Goal: Obtain resource: Download file/media

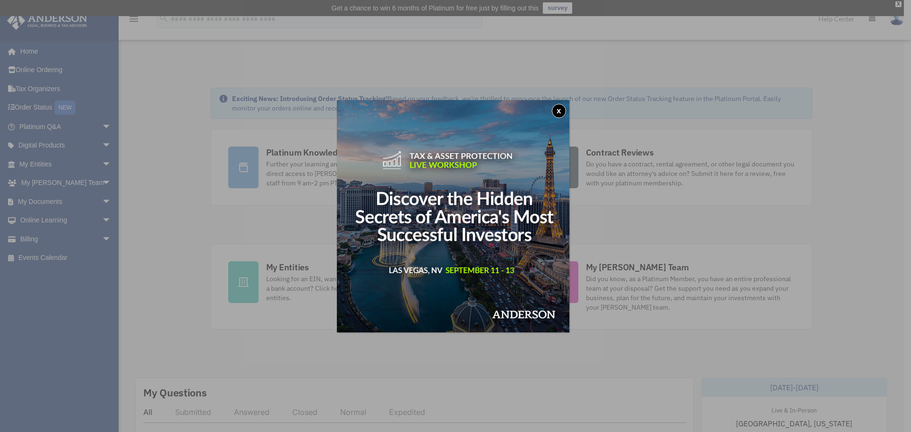
drag, startPoint x: 561, startPoint y: 111, endPoint x: 553, endPoint y: 110, distance: 8.1
click at [561, 110] on button "x" at bounding box center [559, 111] width 14 height 14
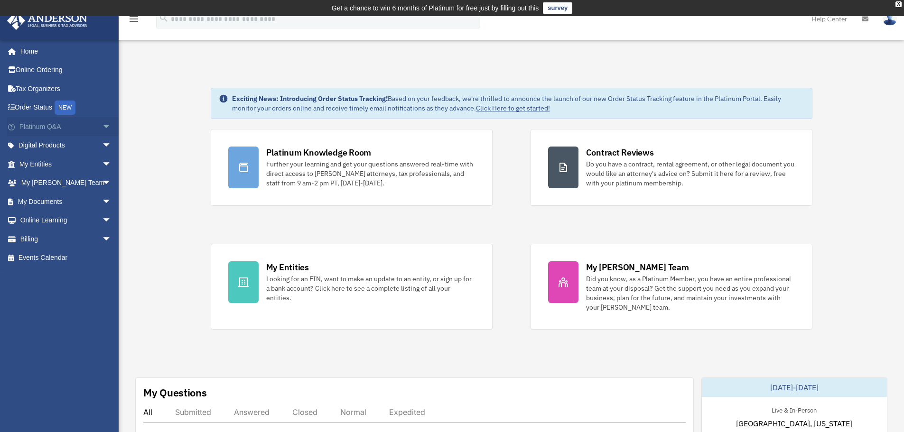
click at [102, 129] on span "arrow_drop_down" at bounding box center [111, 126] width 19 height 19
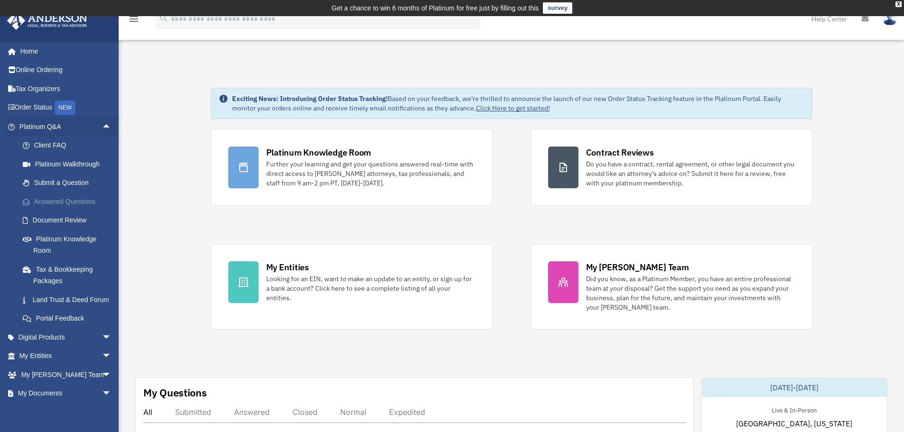
click at [77, 197] on link "Answered Questions" at bounding box center [69, 201] width 113 height 19
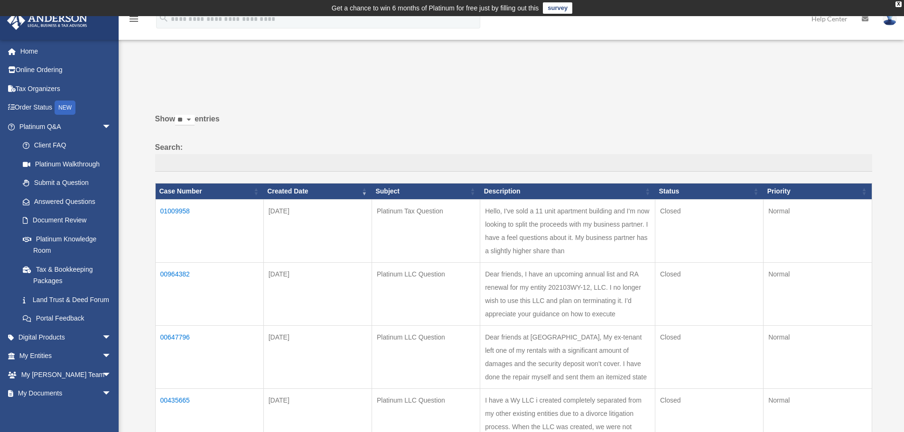
click at [166, 272] on td "00964382" at bounding box center [209, 294] width 108 height 63
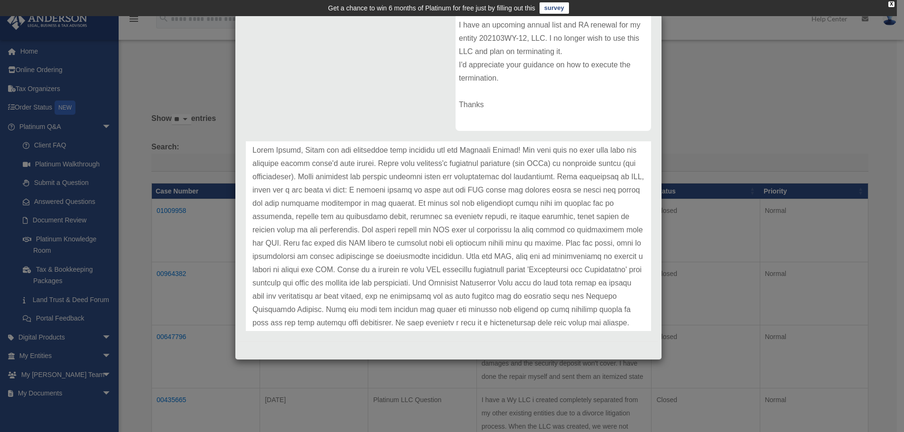
scroll to position [380, 0]
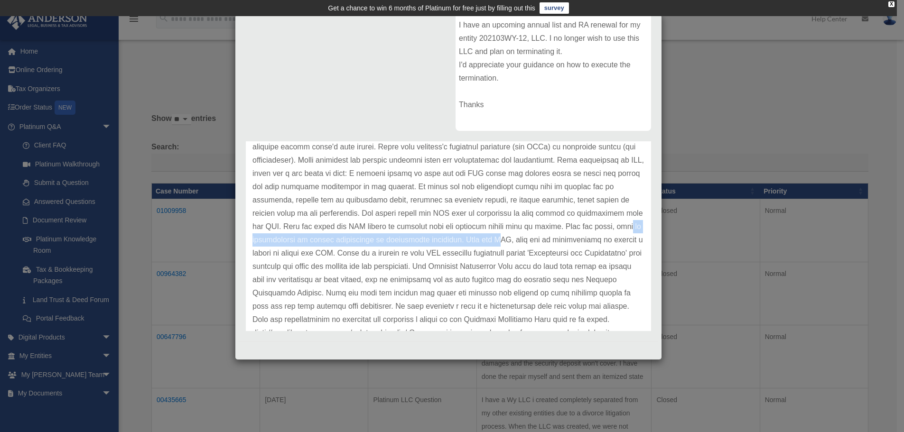
drag, startPoint x: 349, startPoint y: 240, endPoint x: 586, endPoint y: 238, distance: 236.9
click at [586, 238] on p at bounding box center [449, 300] width 392 height 346
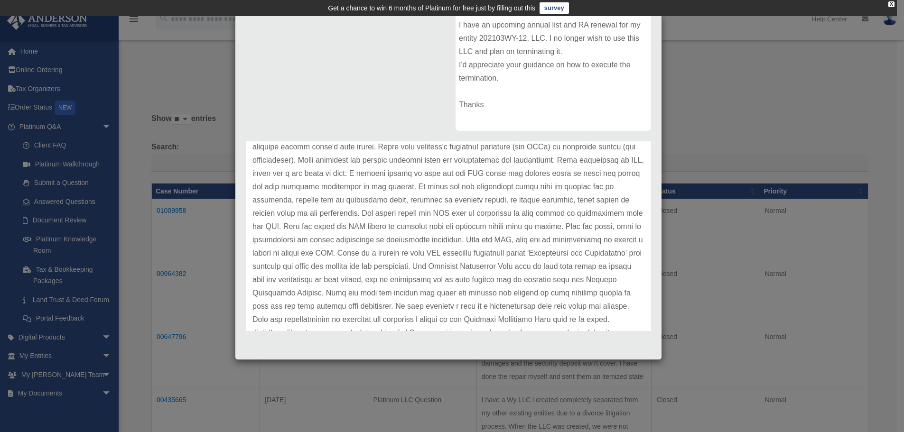
click at [520, 259] on p at bounding box center [449, 300] width 392 height 346
drag, startPoint x: 316, startPoint y: 272, endPoint x: 336, endPoint y: 273, distance: 20.0
click at [333, 273] on p at bounding box center [449, 300] width 392 height 346
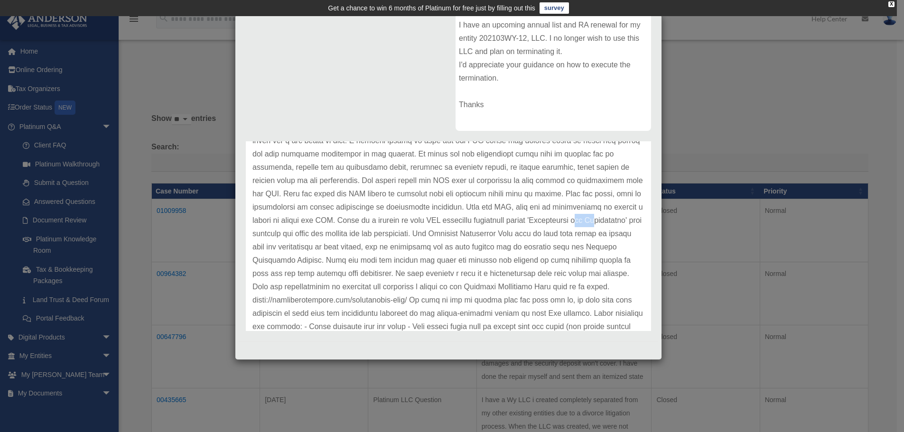
scroll to position [427, 0]
click at [457, 246] on p at bounding box center [449, 253] width 392 height 346
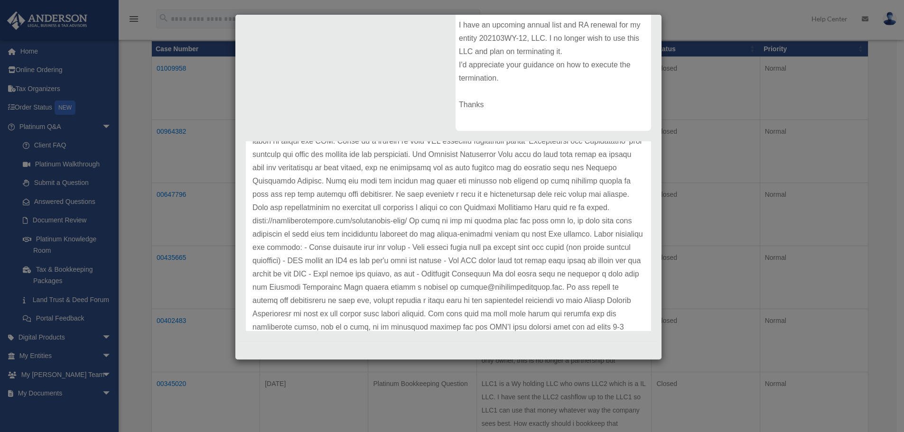
scroll to position [507, 0]
click at [437, 209] on p at bounding box center [449, 173] width 392 height 346
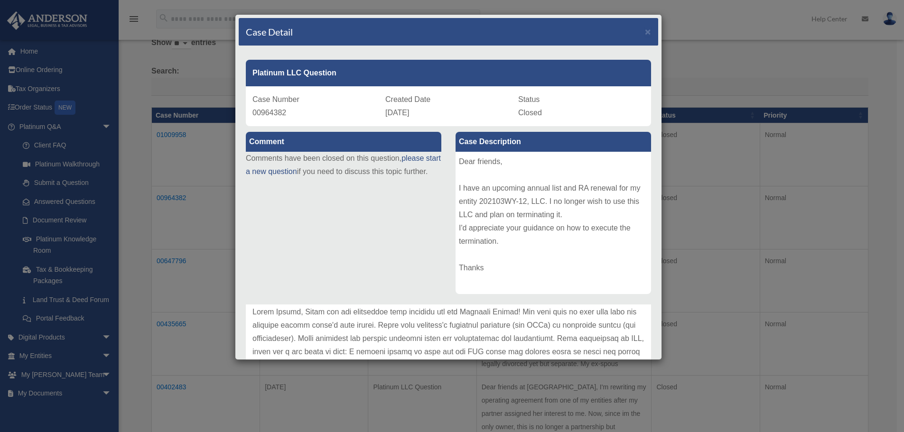
scroll to position [0, 0]
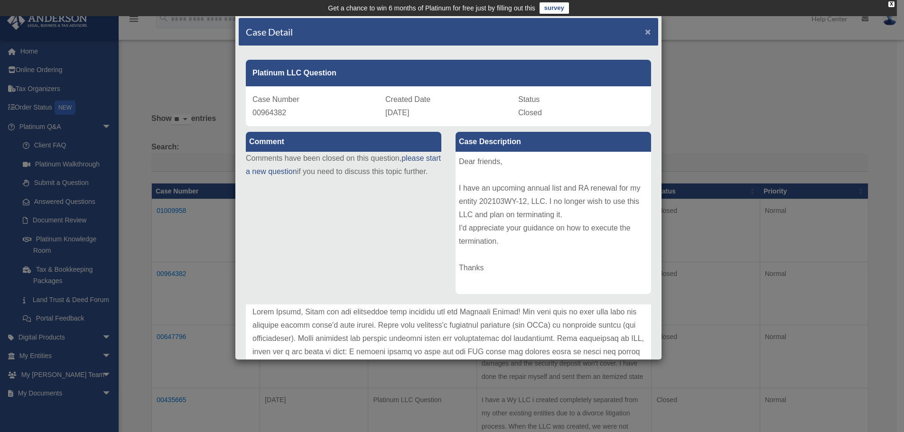
click at [645, 31] on span "×" at bounding box center [648, 31] width 6 height 11
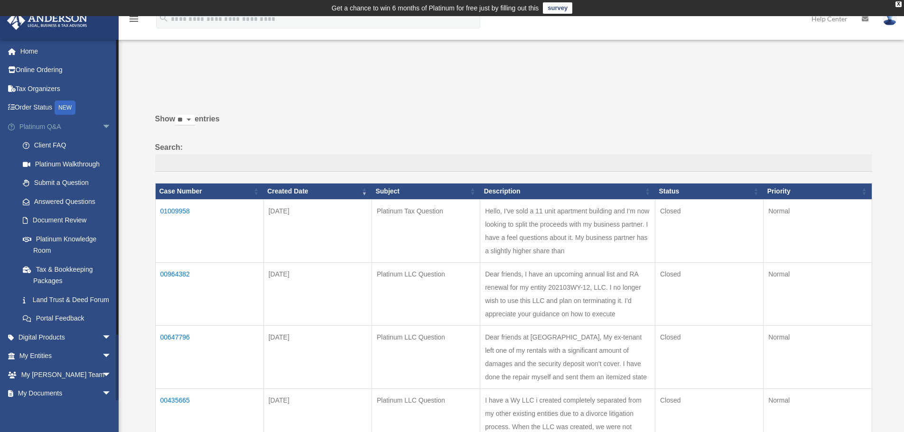
click at [102, 128] on span "arrow_drop_down" at bounding box center [111, 126] width 19 height 19
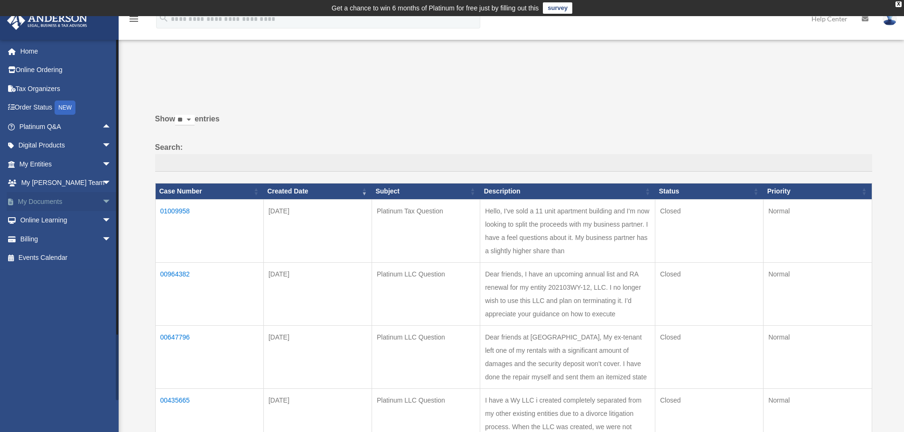
click at [102, 202] on span "arrow_drop_down" at bounding box center [111, 201] width 19 height 19
click at [39, 218] on link "Box" at bounding box center [69, 220] width 113 height 19
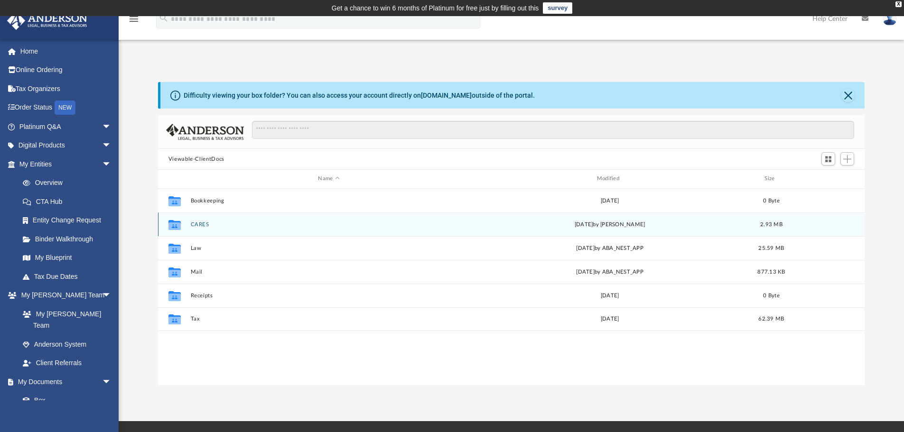
scroll to position [209, 700]
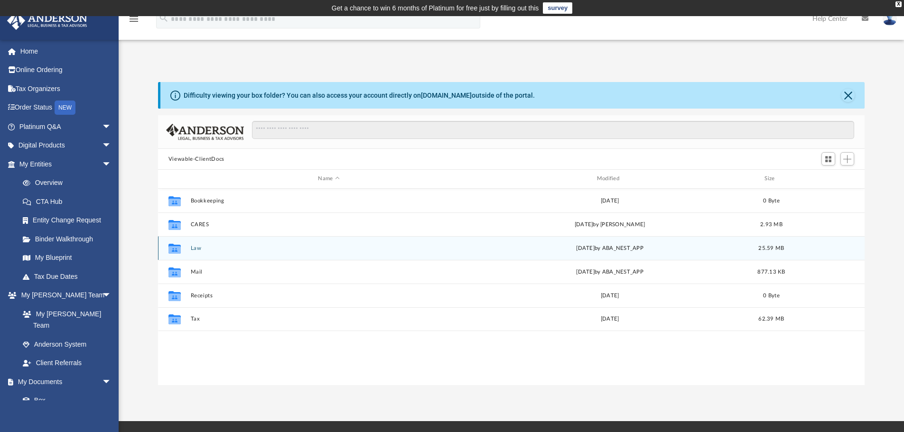
click at [173, 246] on icon "grid" at bounding box center [175, 249] width 12 height 10
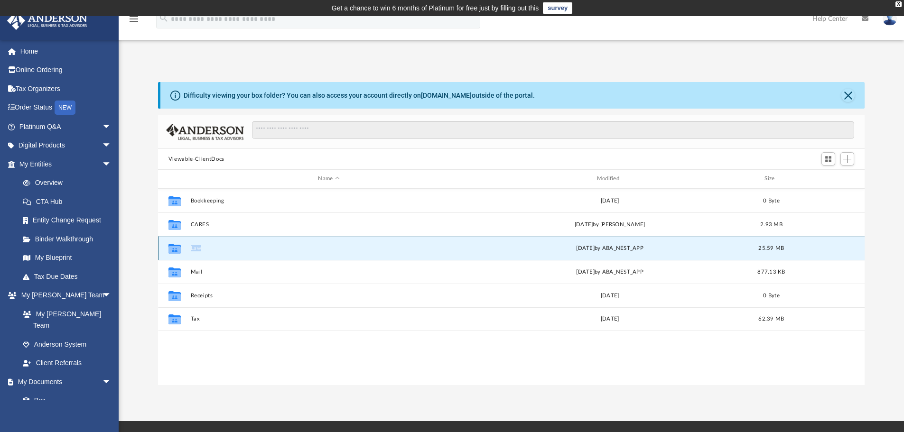
click at [201, 250] on button "Law" at bounding box center [328, 248] width 277 height 6
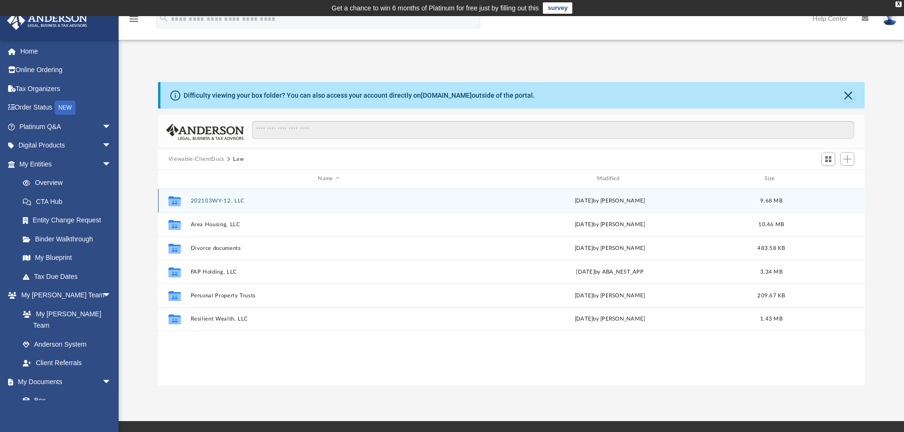
click at [236, 201] on button "202103WY-12, LLC" at bounding box center [328, 201] width 277 height 6
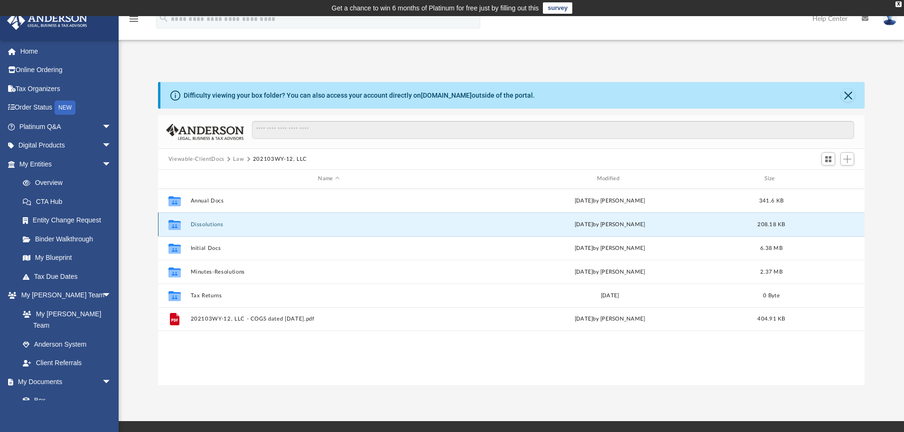
click at [220, 226] on button "Dissolutions" at bounding box center [328, 225] width 277 height 6
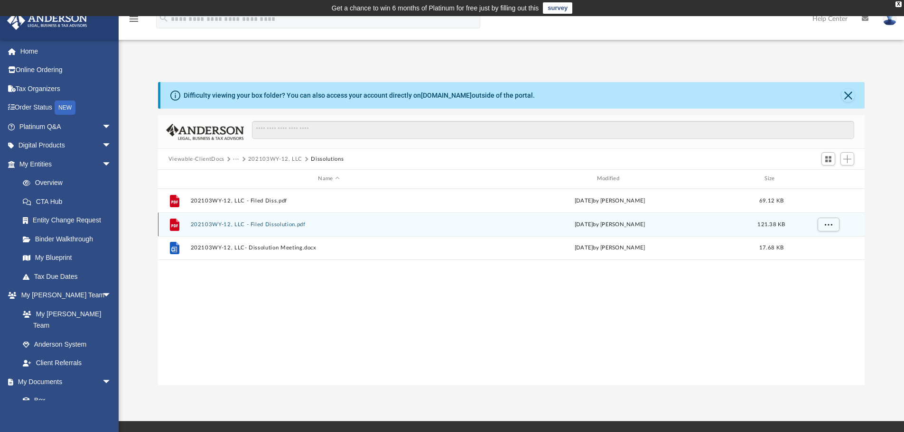
click at [269, 225] on button "202103WY-12, LLC - Filed Dissolution.pdf" at bounding box center [328, 225] width 277 height 6
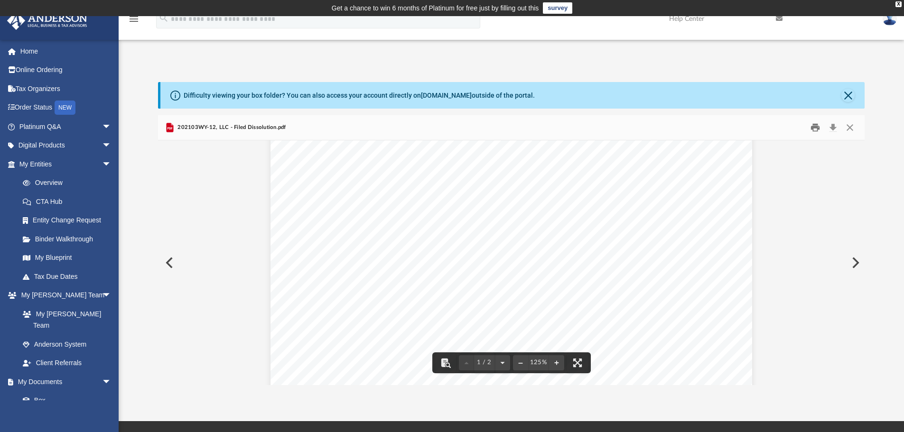
scroll to position [0, 0]
drag, startPoint x: 853, startPoint y: 98, endPoint x: 843, endPoint y: 103, distance: 11.0
click at [853, 98] on button "Close" at bounding box center [848, 95] width 13 height 13
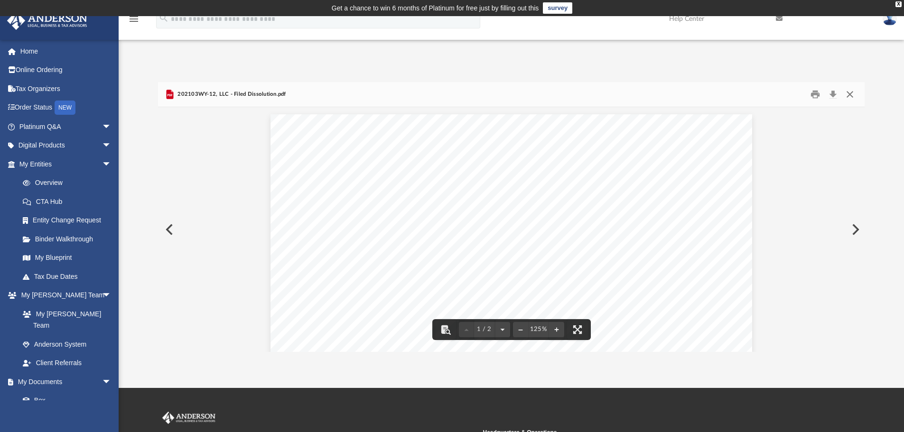
click at [848, 91] on button "Close" at bounding box center [850, 94] width 17 height 15
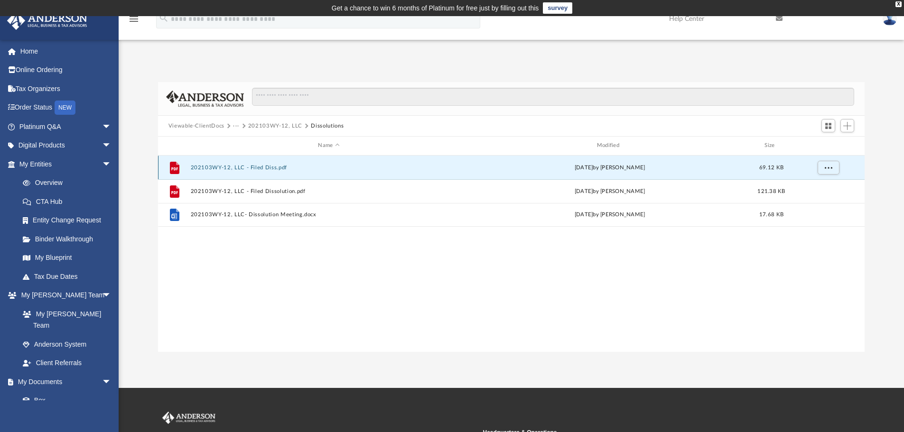
click at [272, 171] on button "202103WY-12, LLC - Filed Diss.pdf" at bounding box center [328, 168] width 277 height 6
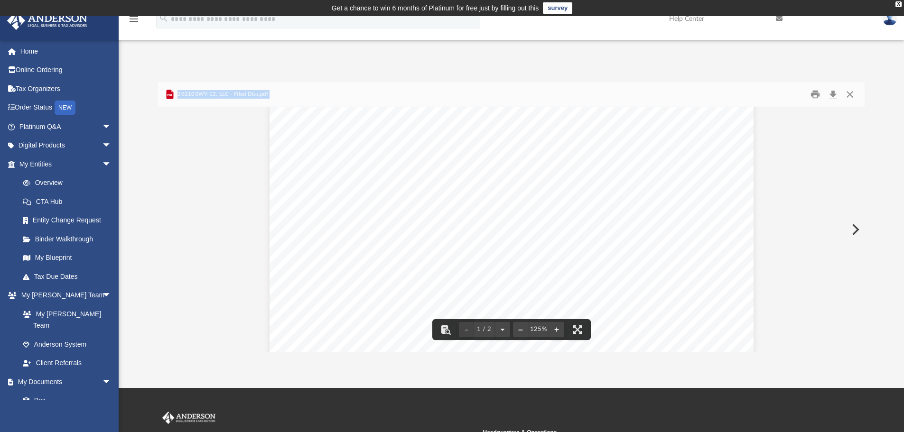
scroll to position [237, 0]
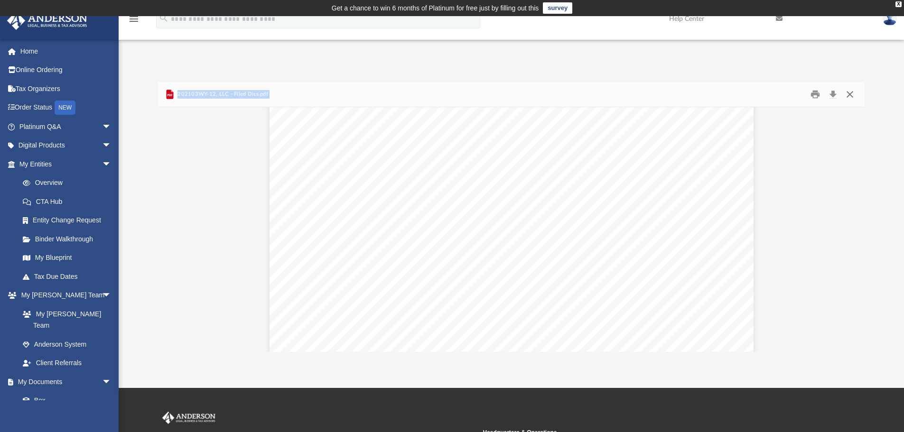
drag, startPoint x: 851, startPoint y: 92, endPoint x: 817, endPoint y: 105, distance: 35.6
click at [851, 93] on button "Close" at bounding box center [850, 94] width 17 height 15
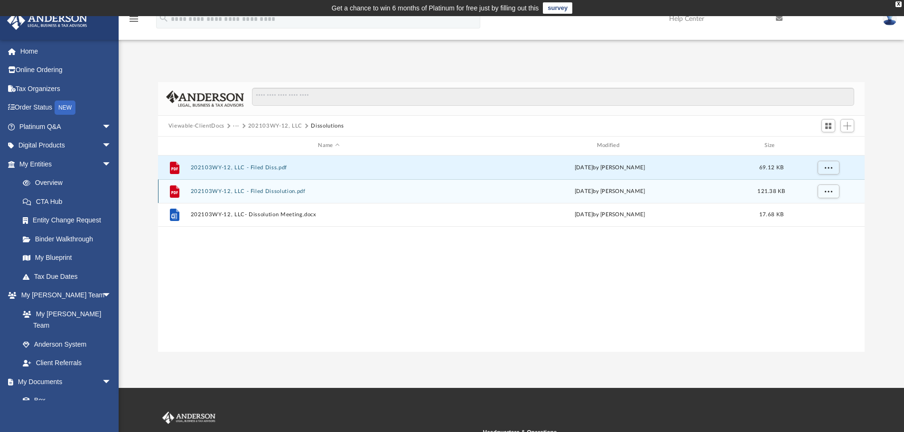
click at [261, 197] on div "File 202103WY-12, LLC - Filed Dissolution.pdf Wed Nov 9 2022 by Victoria Dinkin…" at bounding box center [511, 191] width 707 height 24
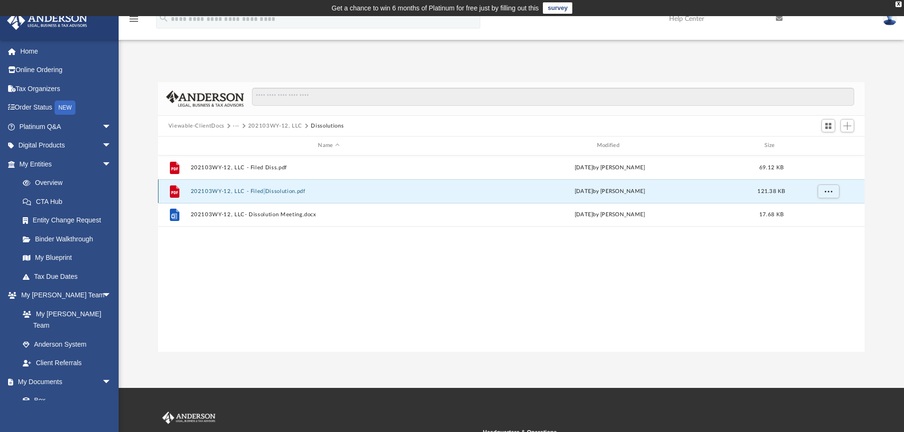
click at [261, 197] on div "File 202103WY-12, LLC - Filed Dissolution.pdf Wed Nov 9 2022 by Victoria Dinkin…" at bounding box center [511, 191] width 707 height 24
click at [181, 189] on icon "File" at bounding box center [174, 191] width 15 height 15
click at [250, 193] on button "202103WY-12, LLC - Filed Dissolution.pdf" at bounding box center [328, 191] width 277 height 6
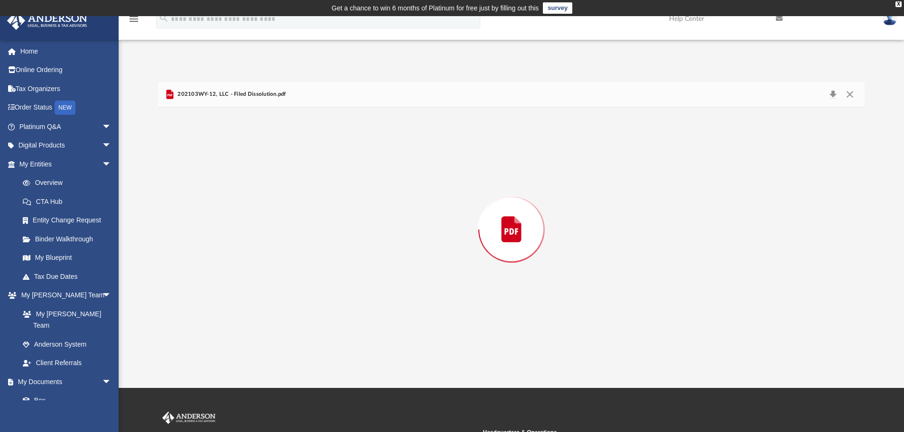
click at [250, 193] on div "Preview" at bounding box center [511, 229] width 707 height 245
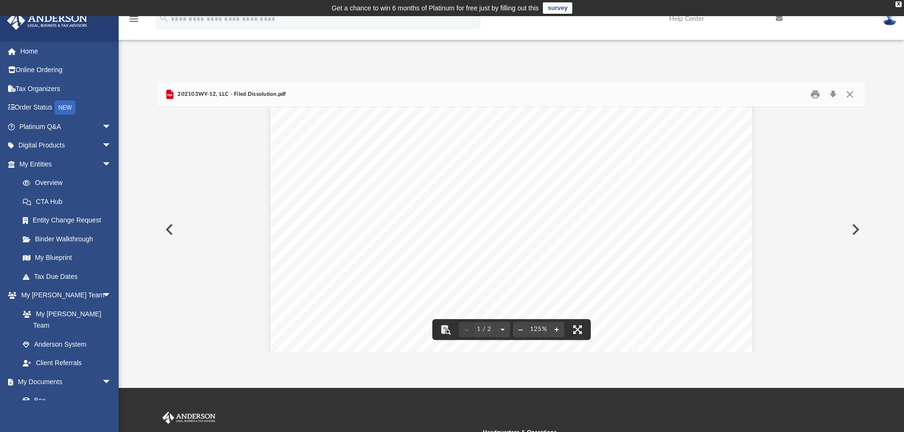
scroll to position [0, 0]
click at [854, 96] on button "Close" at bounding box center [850, 94] width 17 height 15
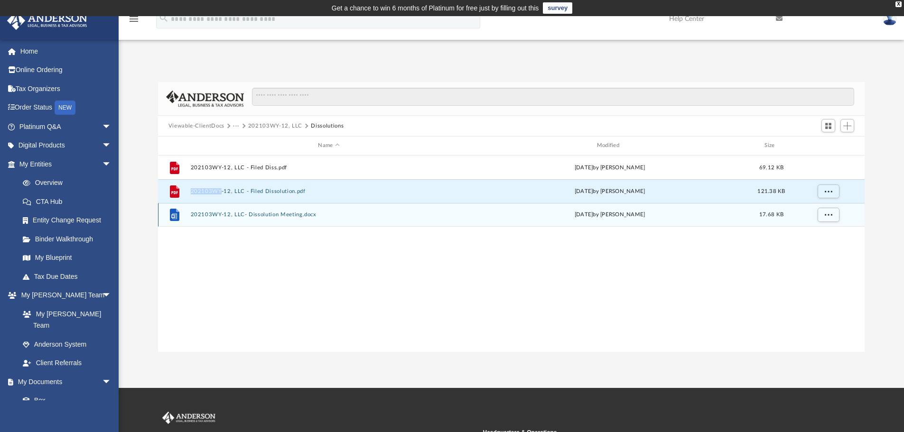
click at [255, 216] on button "202103WY-12, LLC- Dissolution Meeting.docx" at bounding box center [328, 215] width 277 height 6
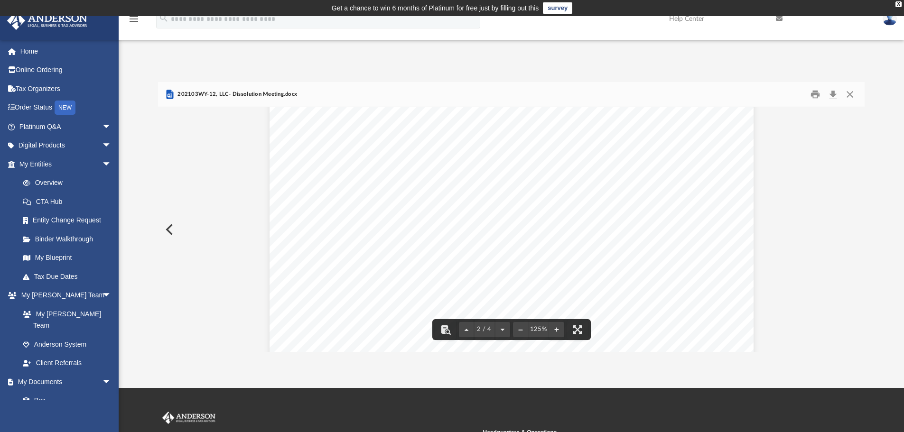
scroll to position [665, 0]
click at [835, 94] on button "Download" at bounding box center [833, 94] width 17 height 15
